Goal: Find specific page/section: Find specific page/section

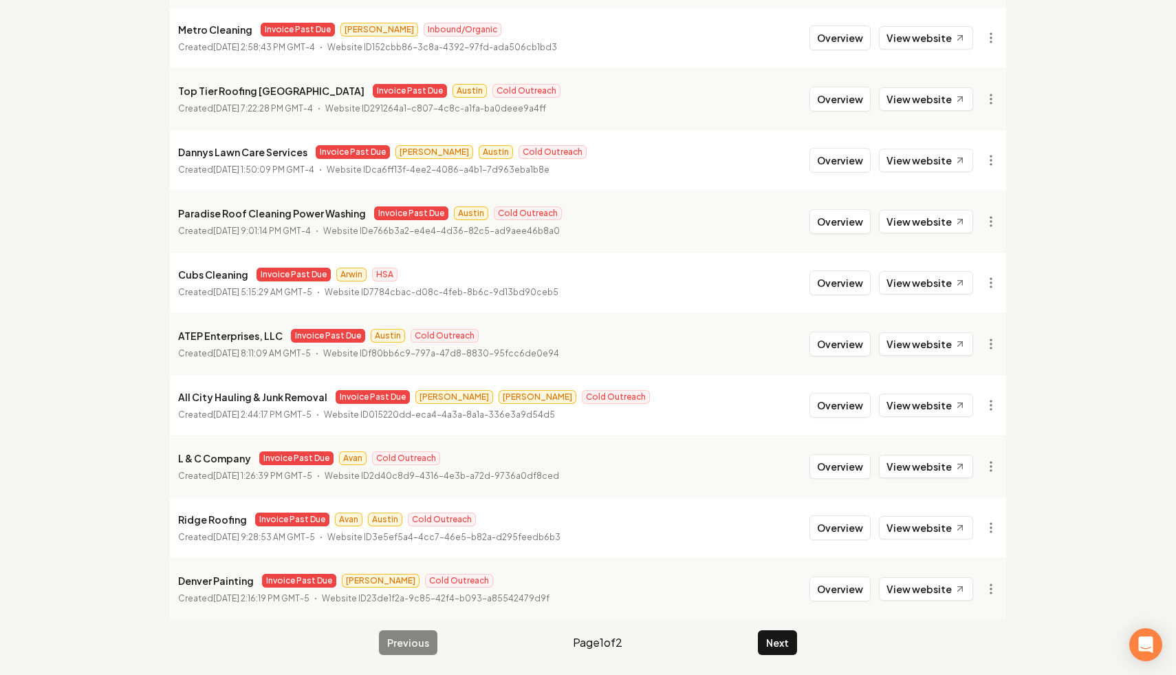
scroll to position [1408, 0]
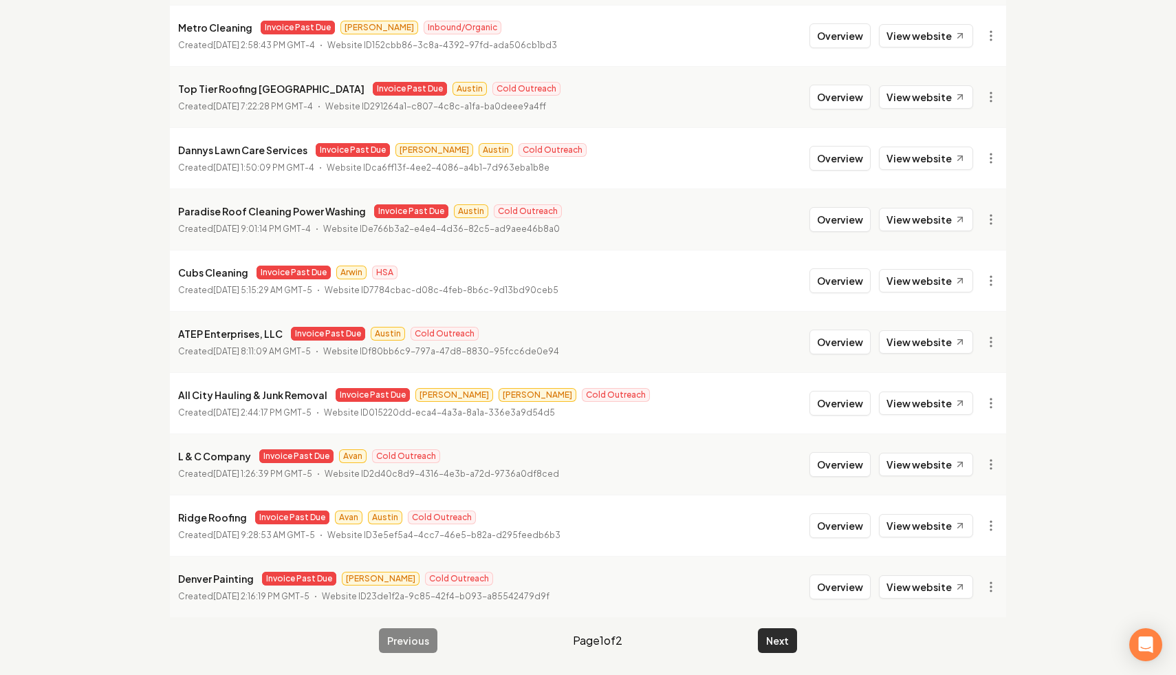
click at [782, 645] on button "Next" at bounding box center [777, 640] width 39 height 25
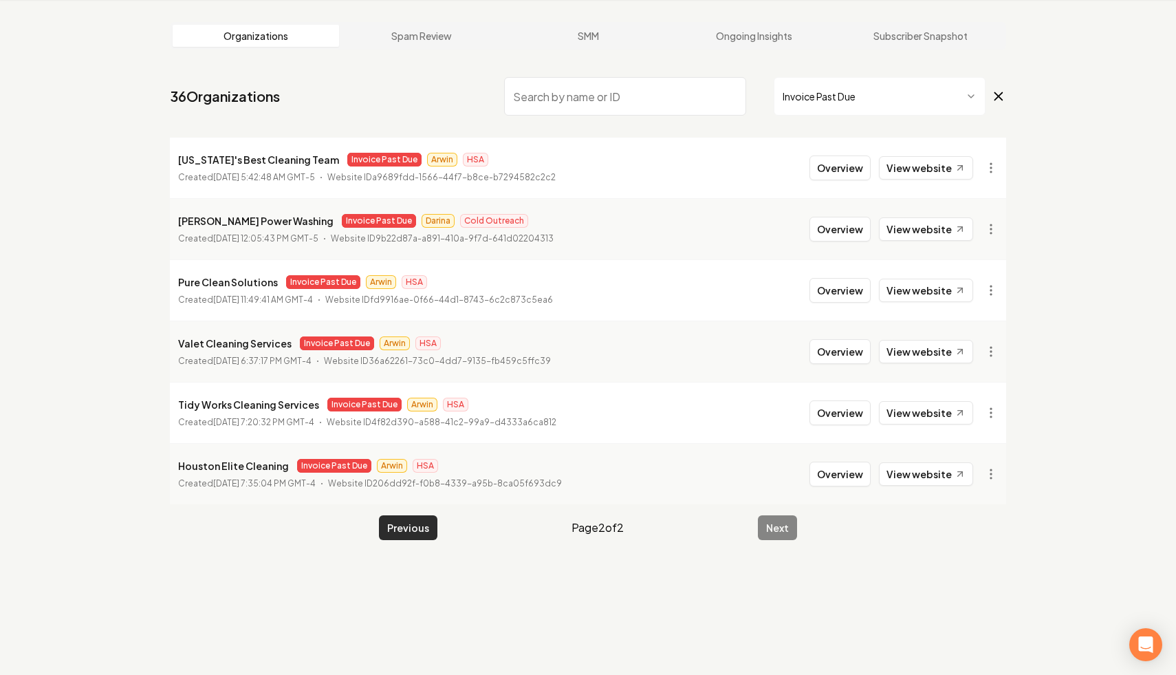
click at [394, 536] on button "Previous" at bounding box center [408, 527] width 58 height 25
